Goal: Information Seeking & Learning: Learn about a topic

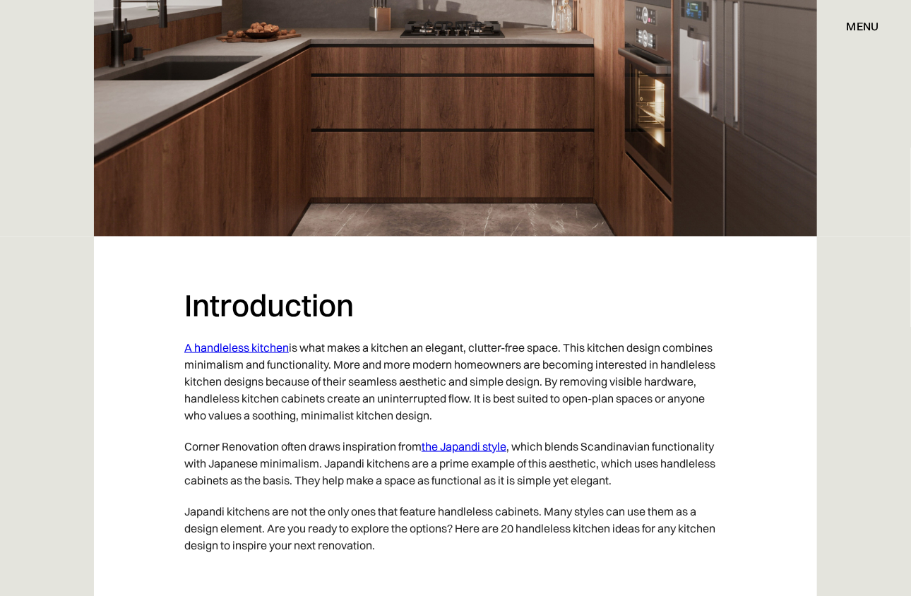
scroll to position [596, 0]
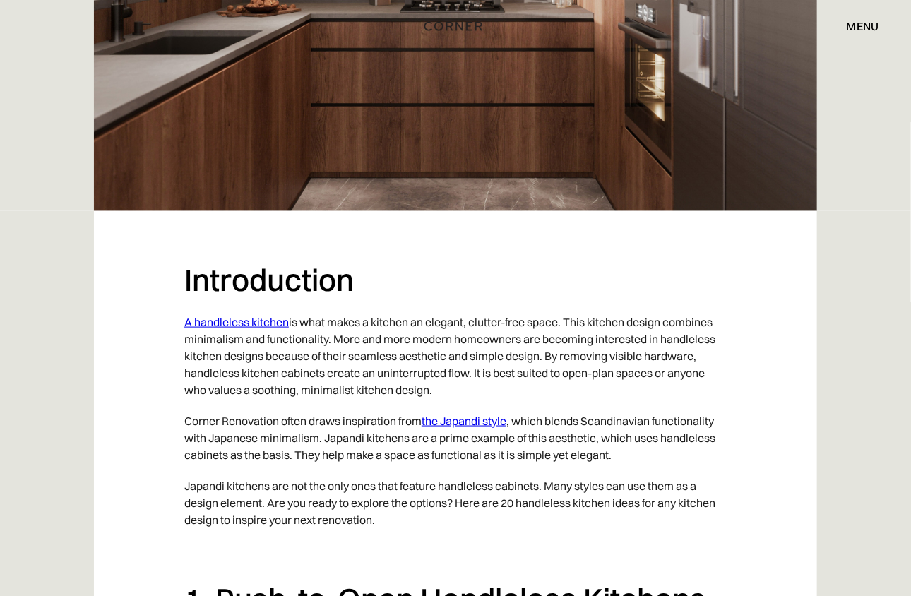
click at [471, 420] on link "the Japandi style" at bounding box center [464, 421] width 85 height 14
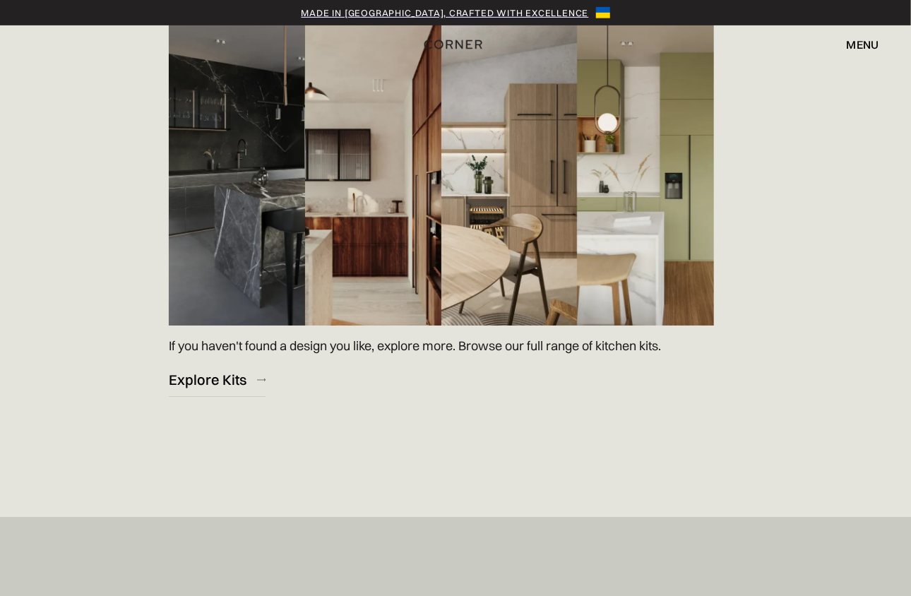
scroll to position [2088, 0]
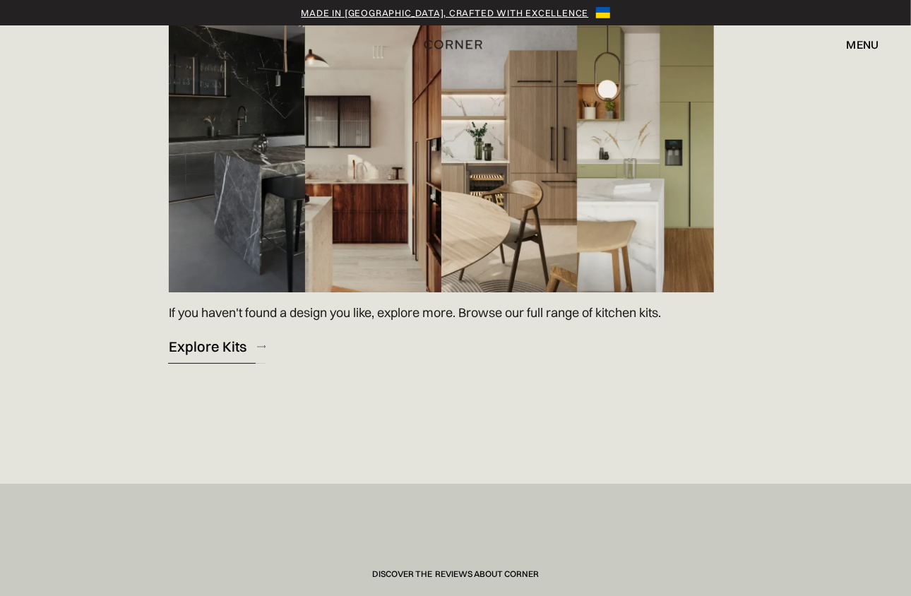
click at [227, 337] on div "Explore Kits" at bounding box center [208, 346] width 78 height 19
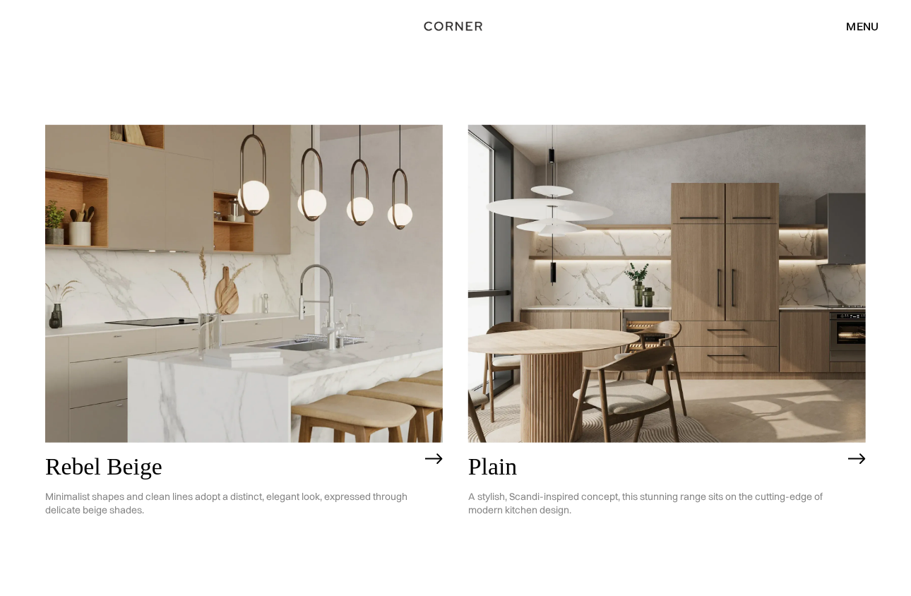
scroll to position [2319, 0]
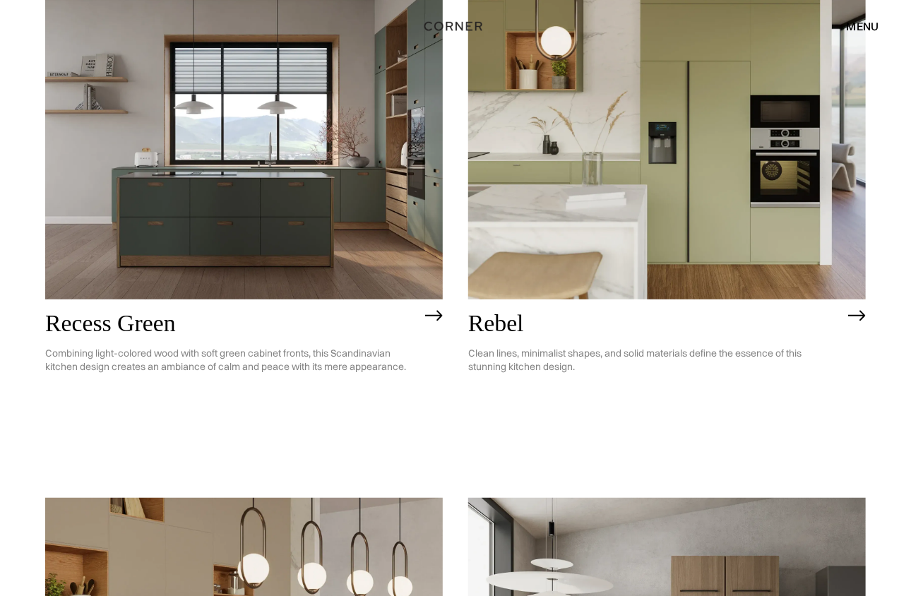
click at [687, 249] on img at bounding box center [667, 140] width 398 height 318
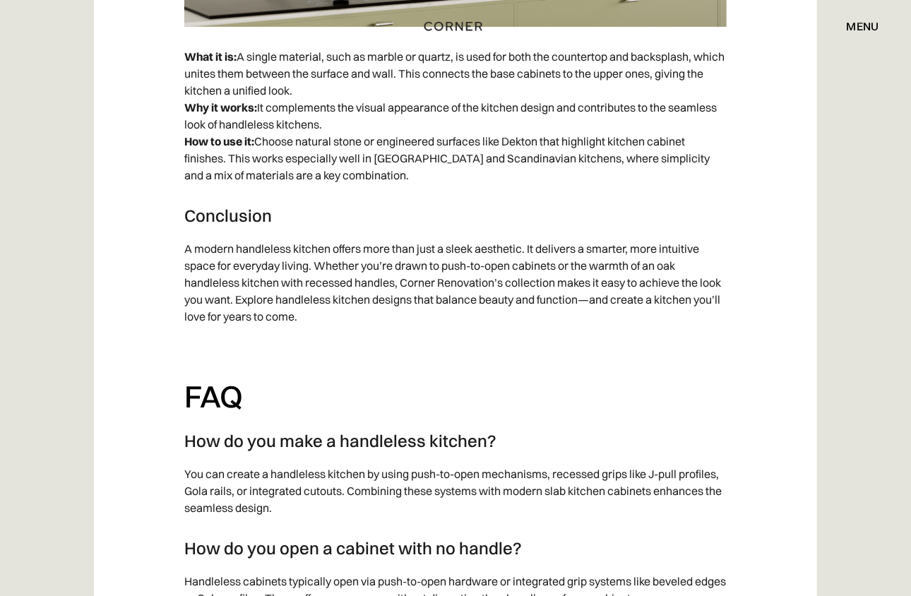
scroll to position [13876, 0]
